Goal: Task Accomplishment & Management: Use online tool/utility

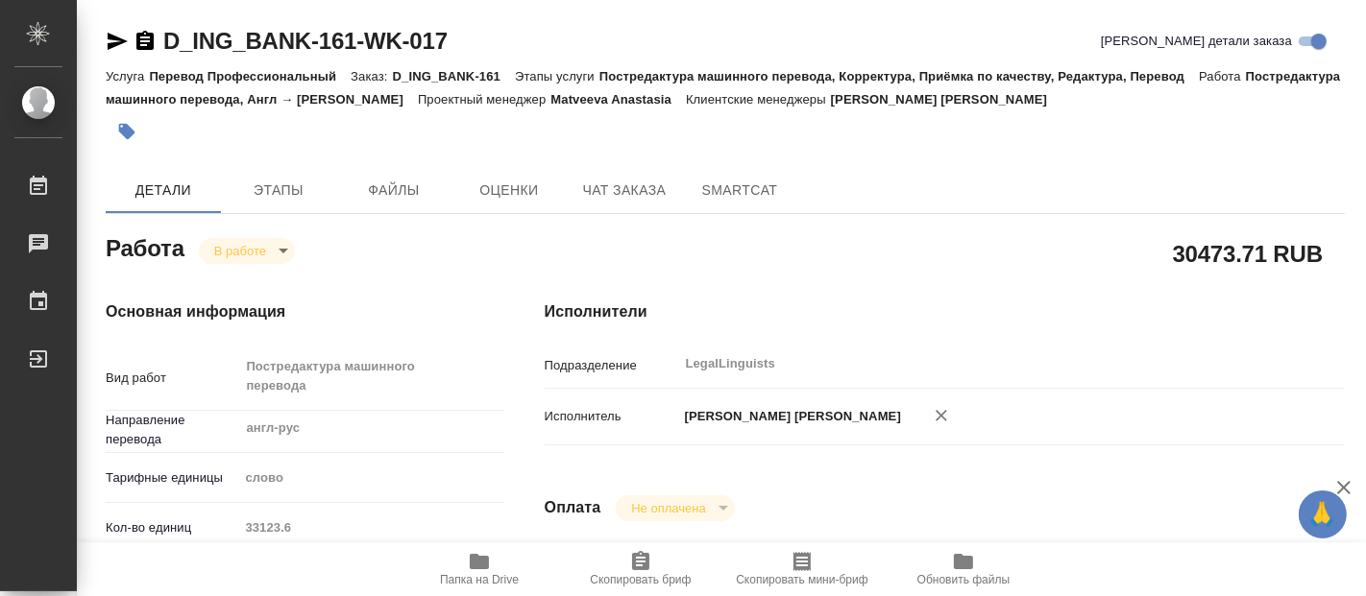
type textarea "x"
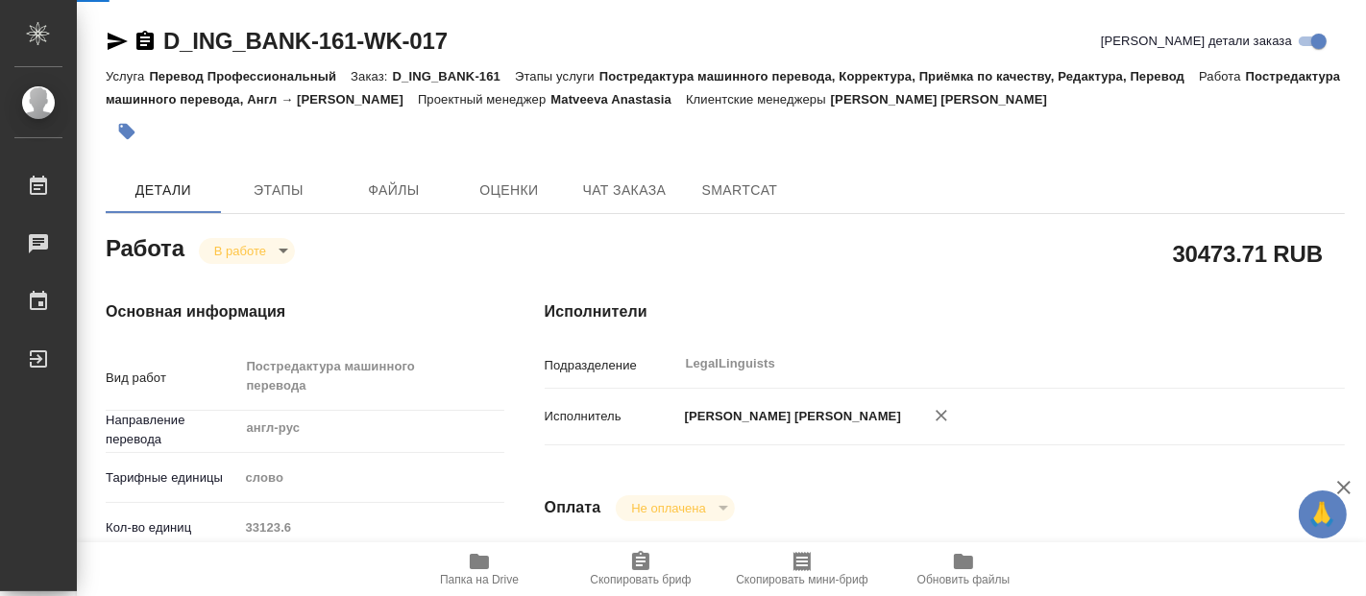
type textarea "x"
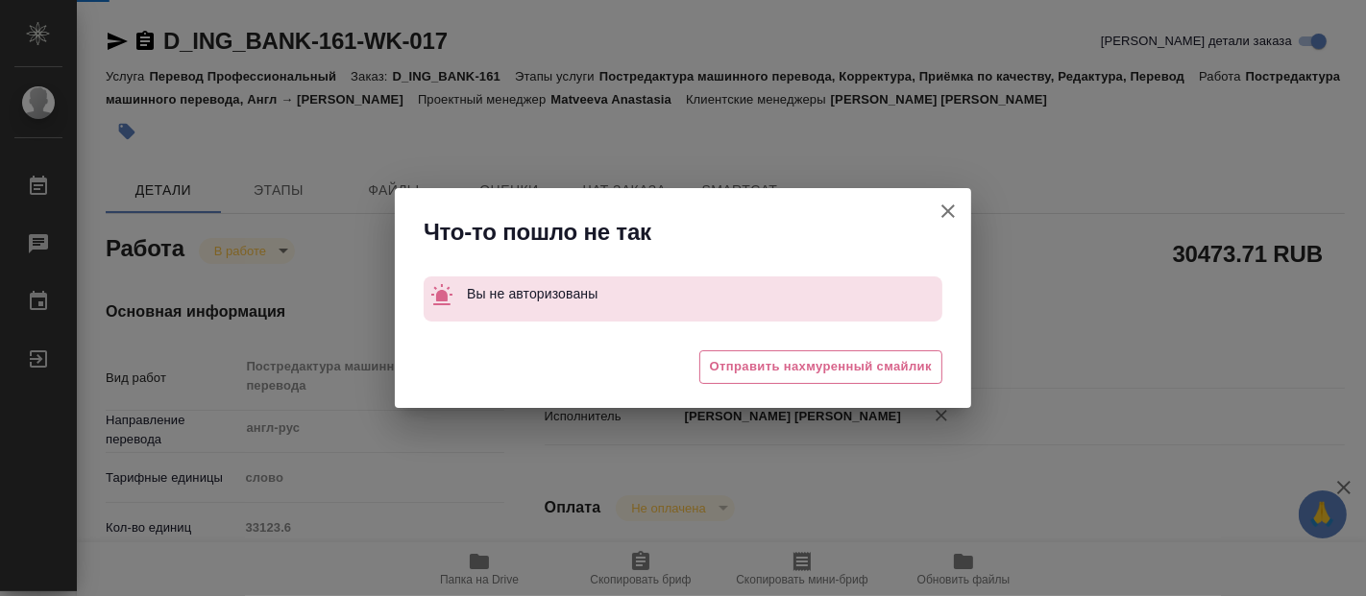
type textarea "x"
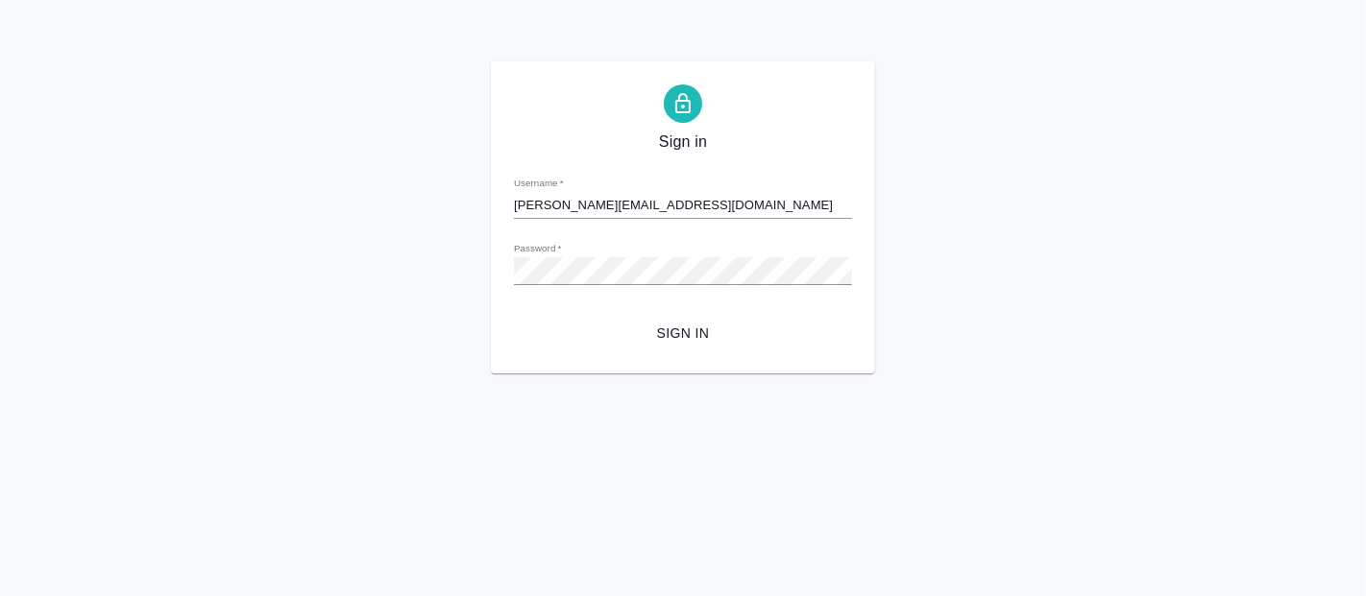
drag, startPoint x: 0, startPoint y: 0, endPoint x: 668, endPoint y: 330, distance: 745.6
click at [668, 330] on span "Sign in" at bounding box center [682, 334] width 307 height 24
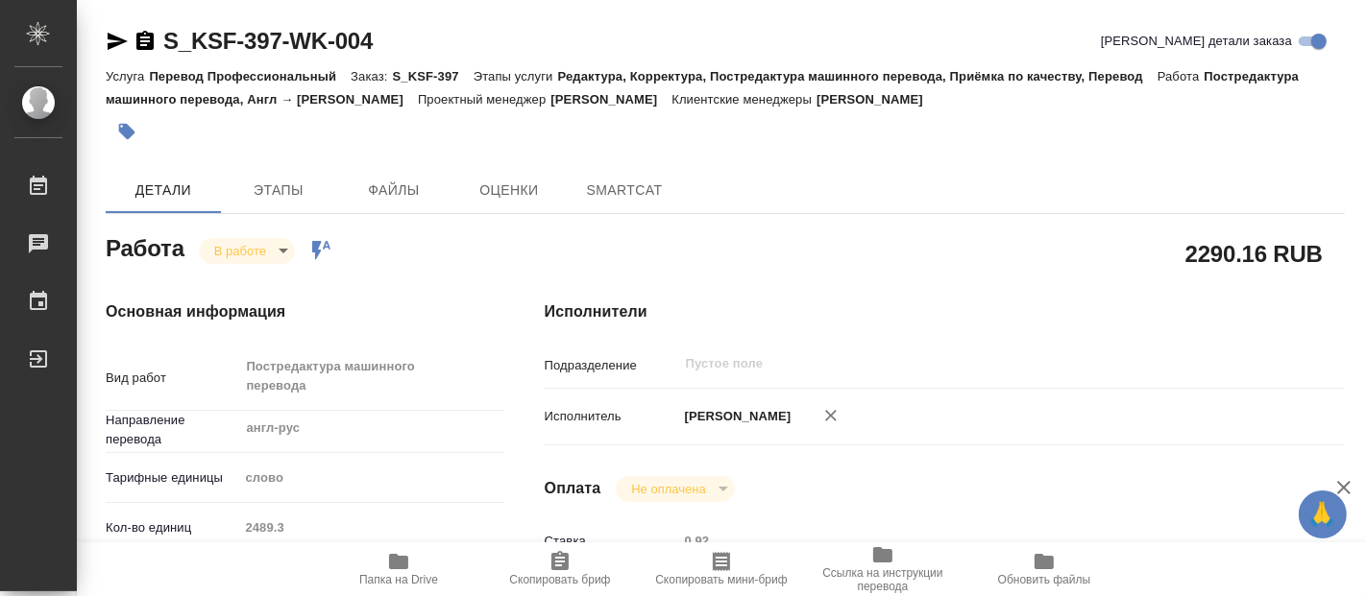
type textarea "x"
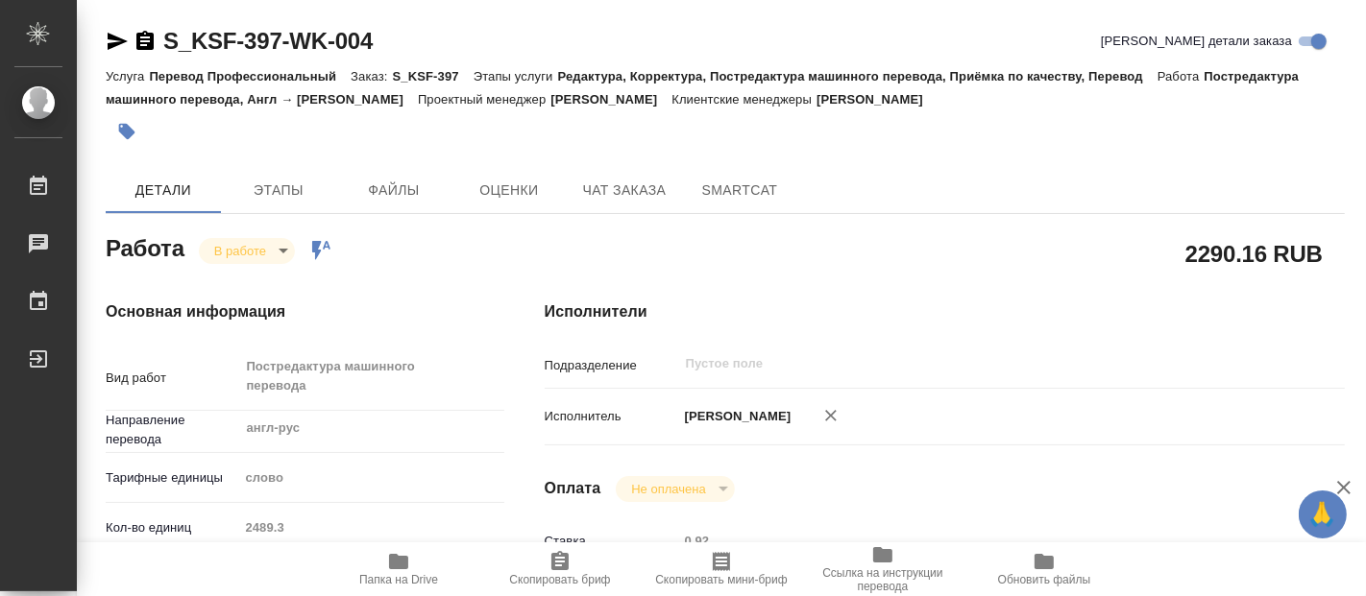
type textarea "x"
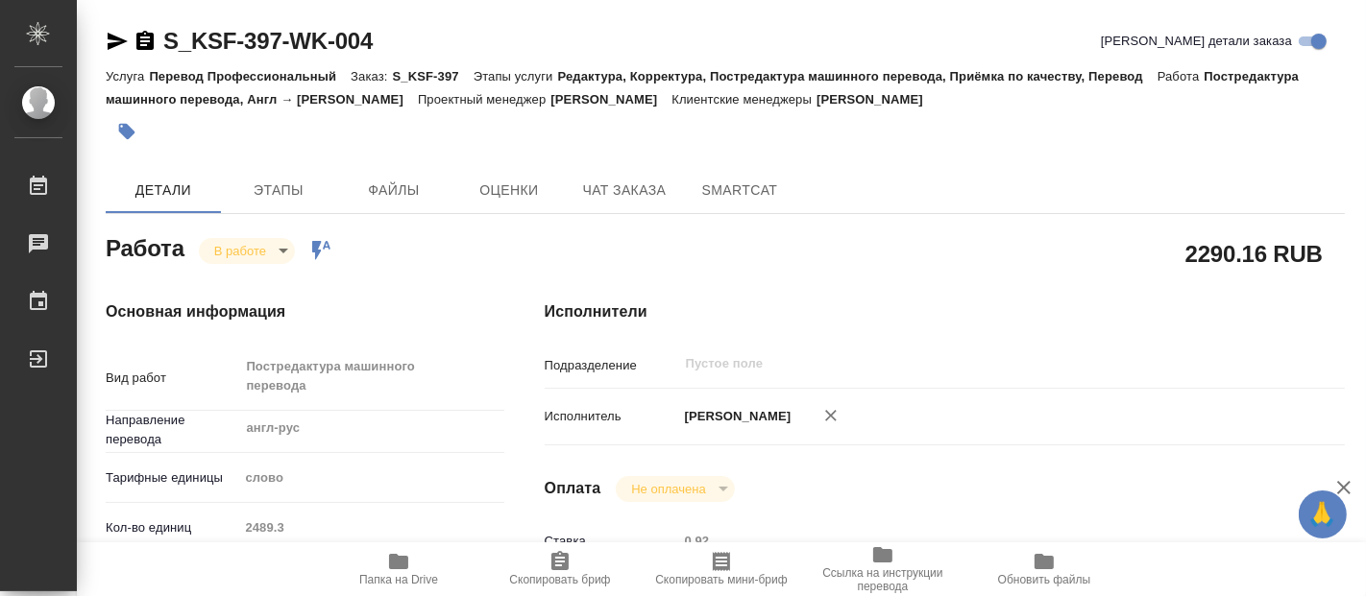
type textarea "x"
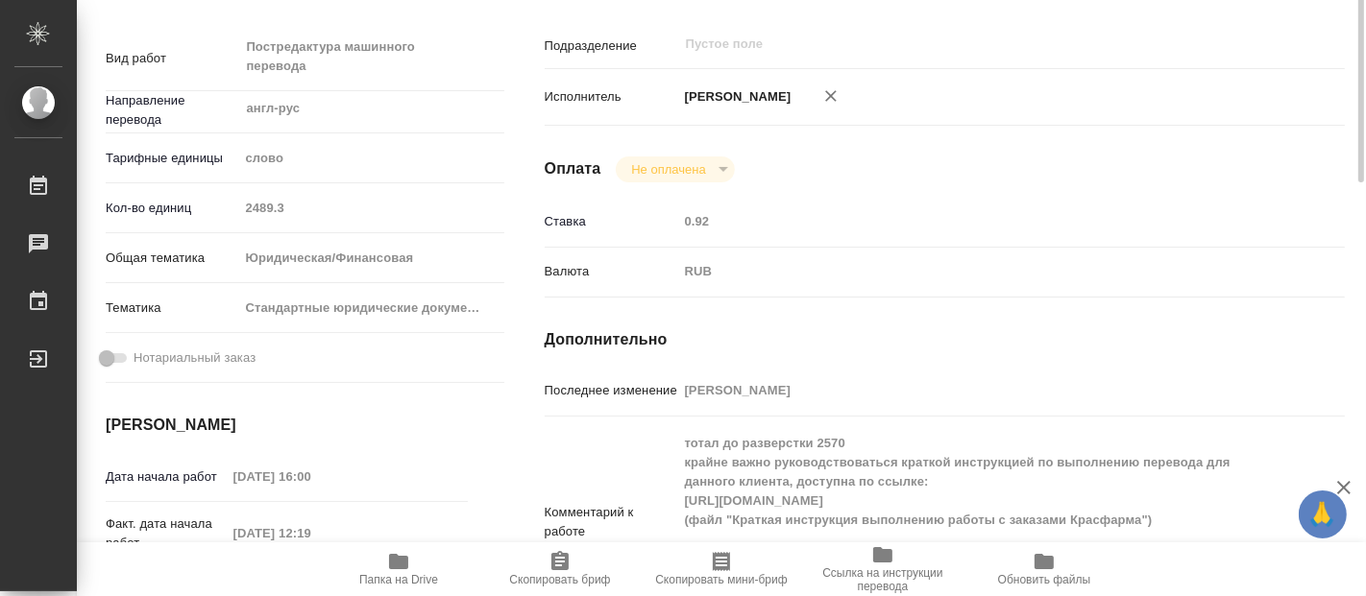
type textarea "x"
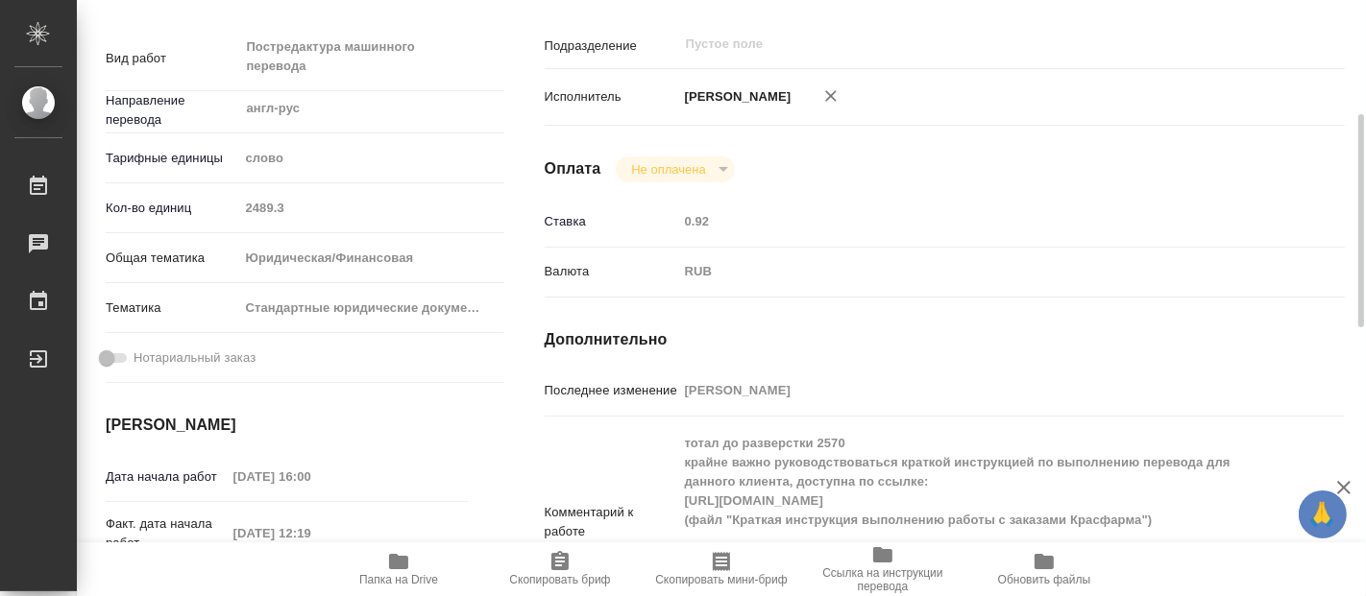
type textarea "x"
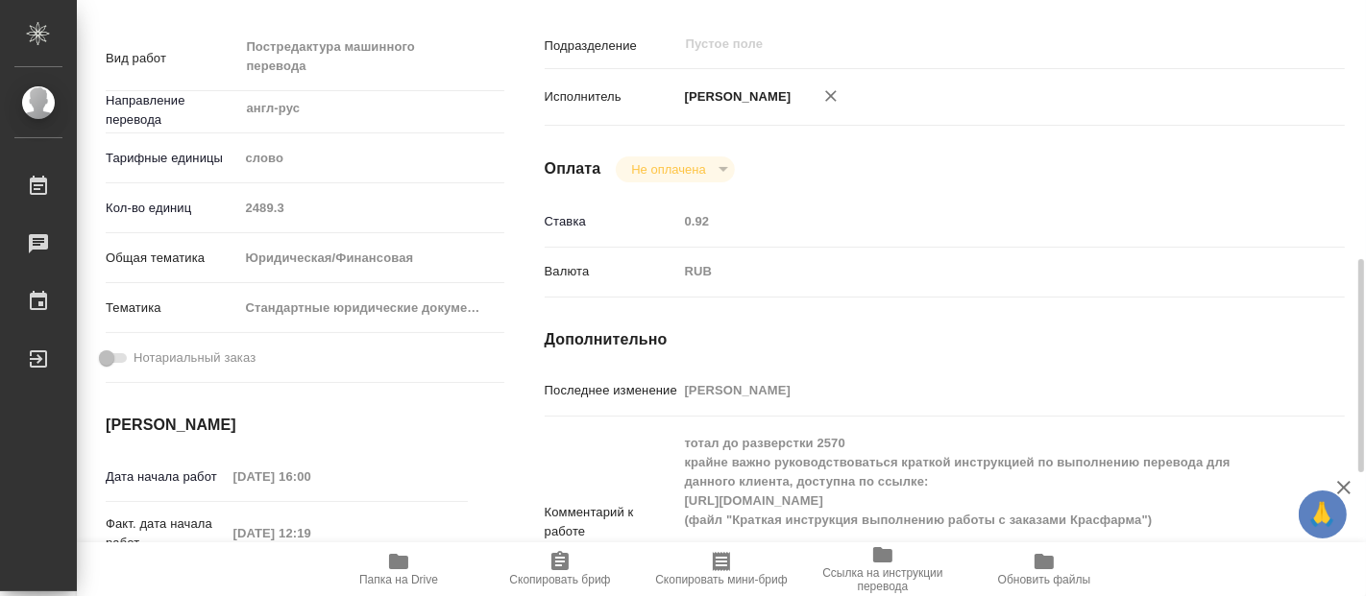
scroll to position [426, 0]
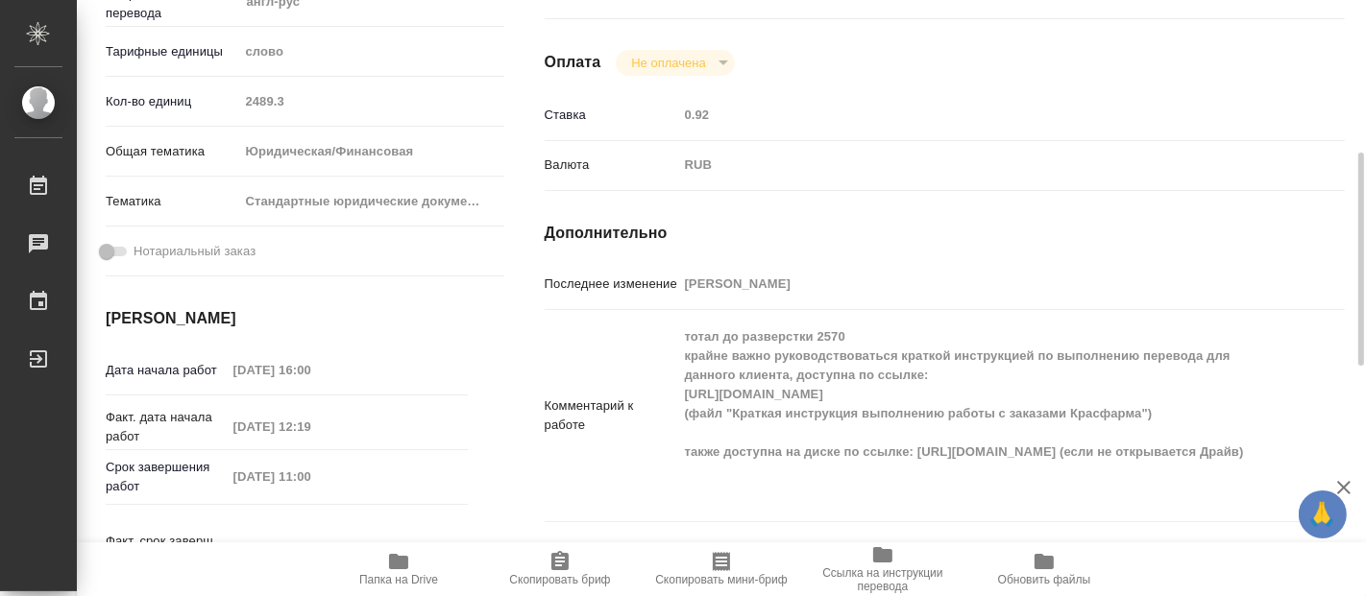
type textarea "x"
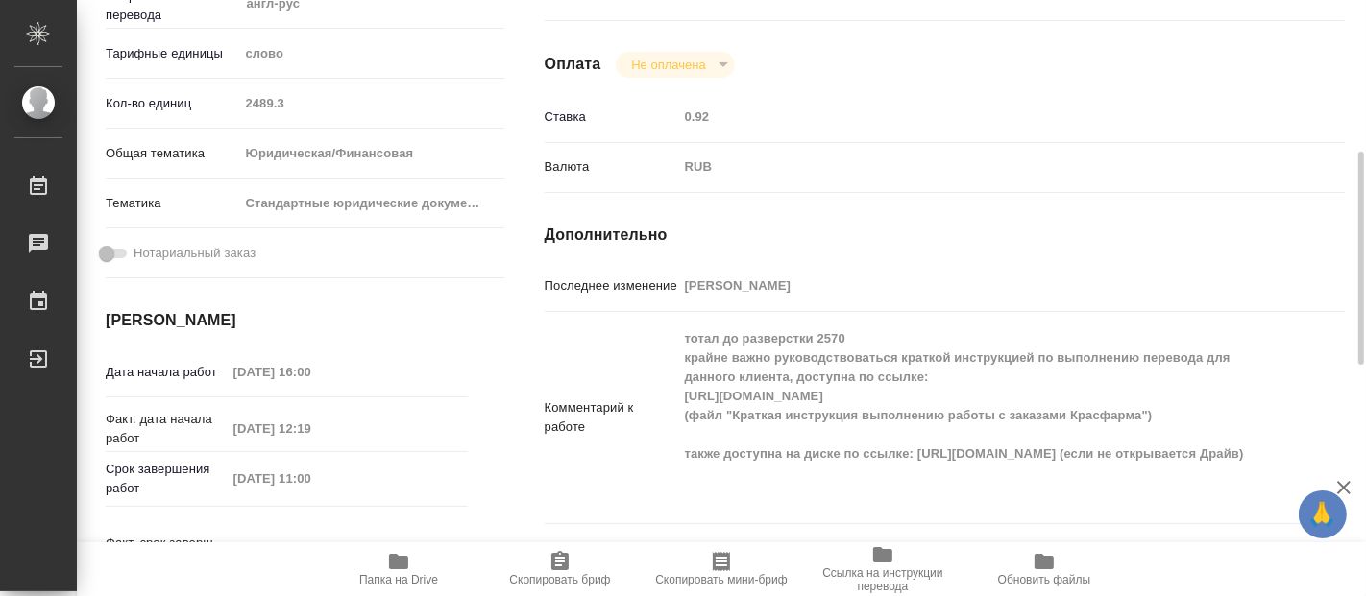
scroll to position [0, 0]
